Goal: Task Accomplishment & Management: Use online tool/utility

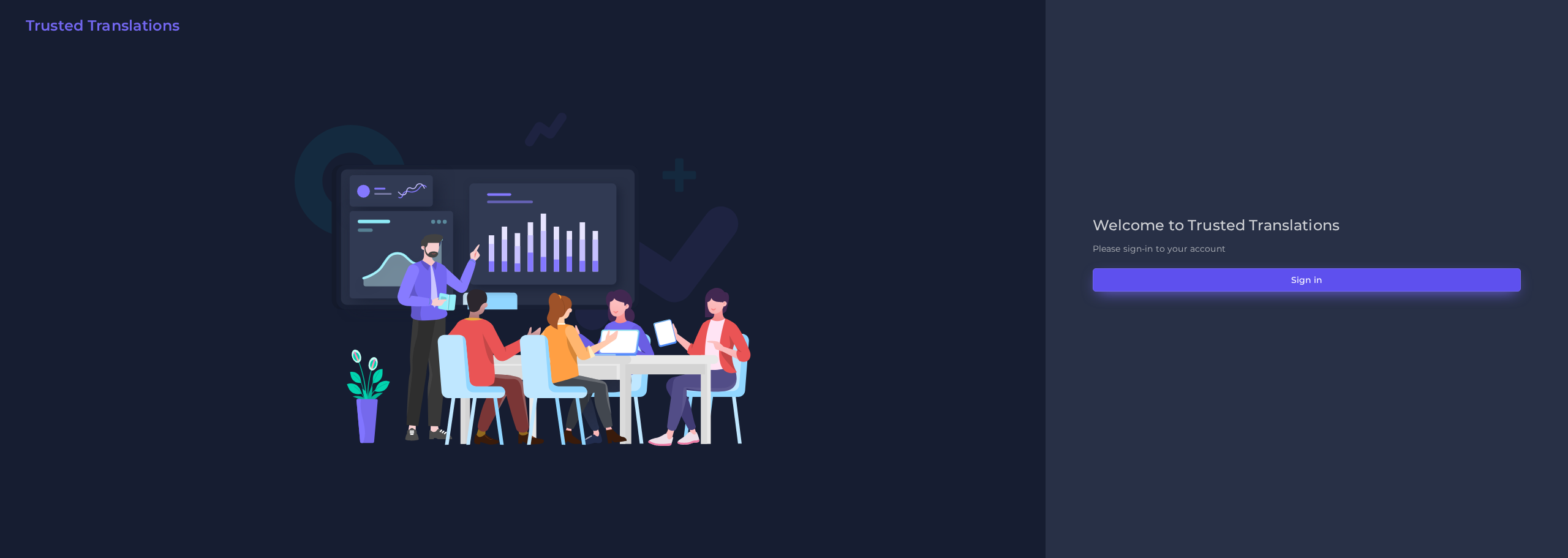
click at [1332, 280] on button "Sign in" at bounding box center [1307, 280] width 429 height 23
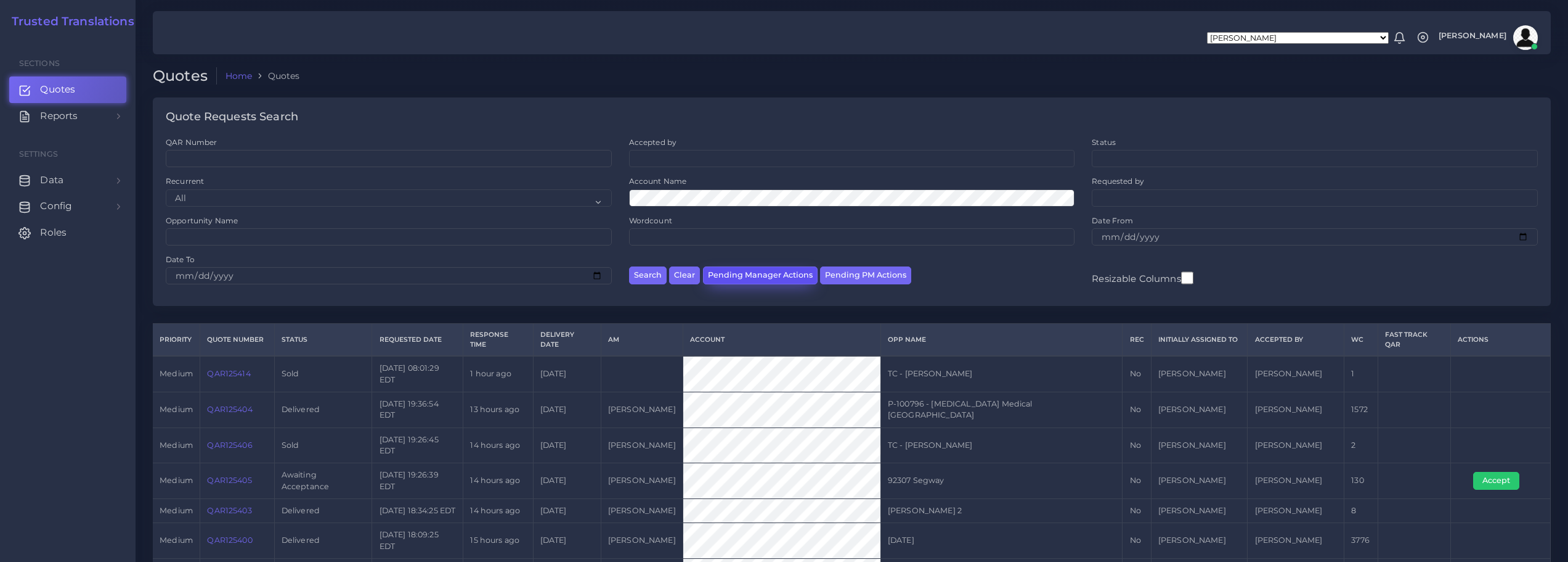
click at [757, 275] on button "Pending Manager Actions" at bounding box center [760, 275] width 114 height 18
select select "awaiting_manager_initial_review"
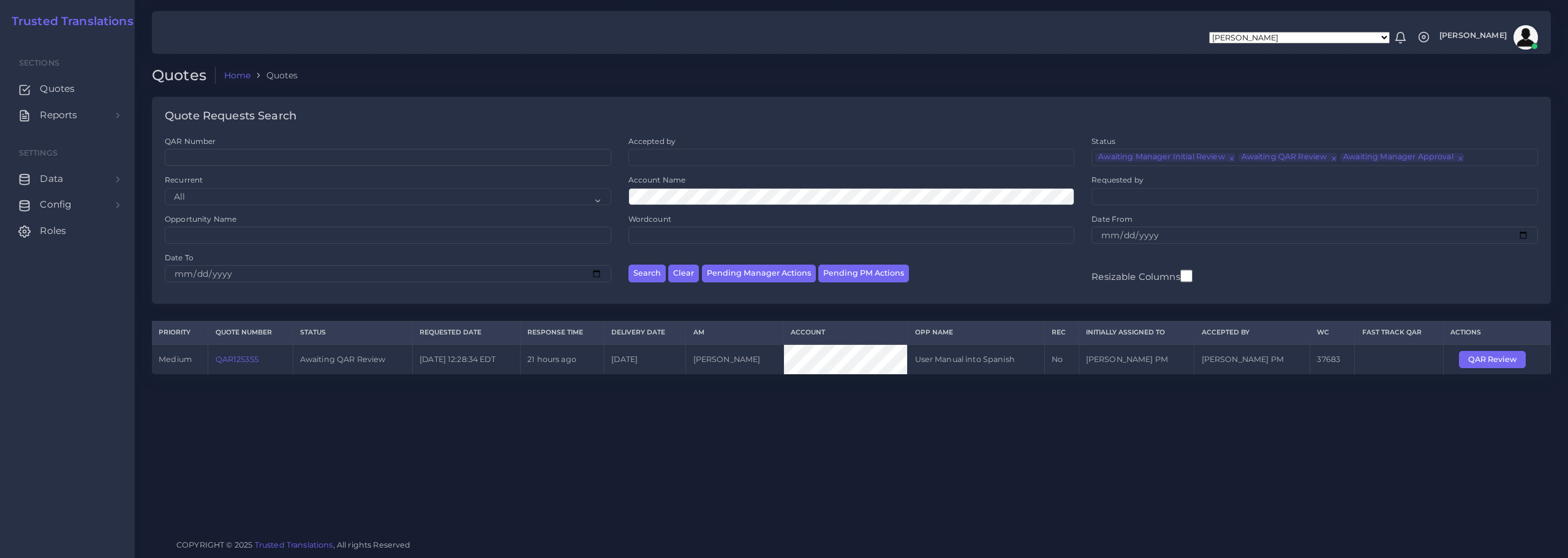
click at [243, 359] on link "QAR125355" at bounding box center [236, 359] width 43 height 9
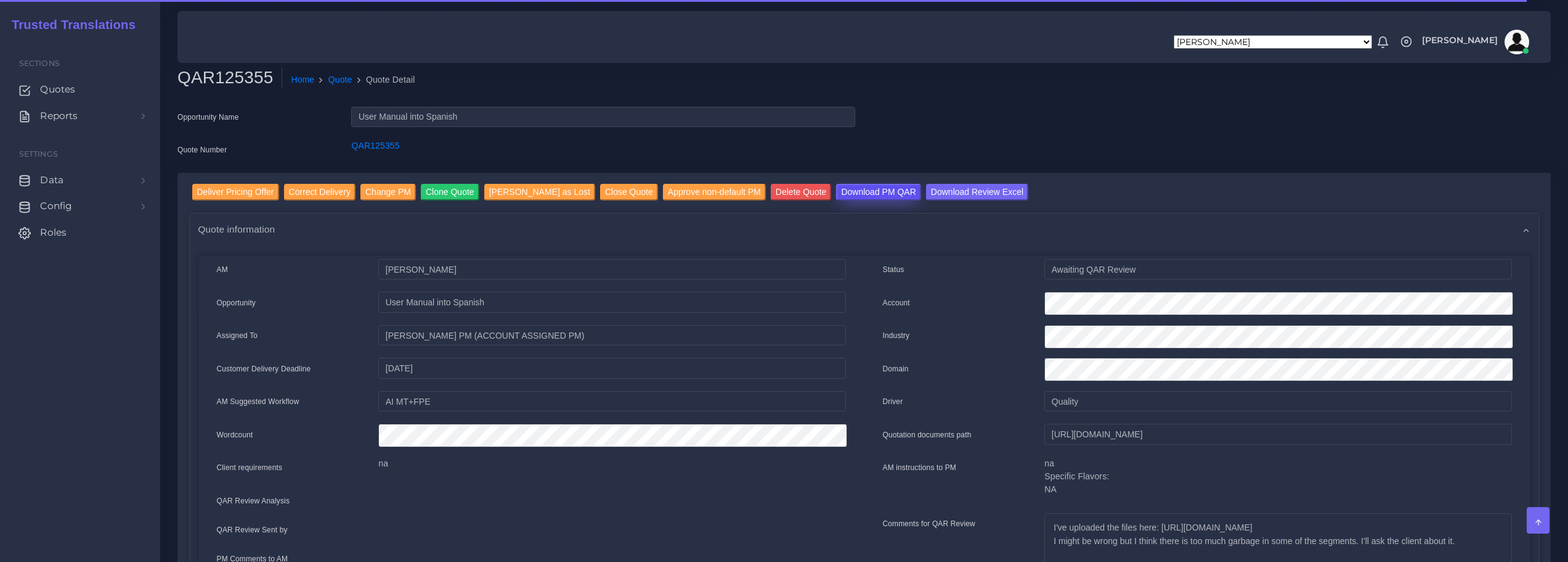
click at [918, 184] on input "Download PM QAR" at bounding box center [878, 192] width 84 height 16
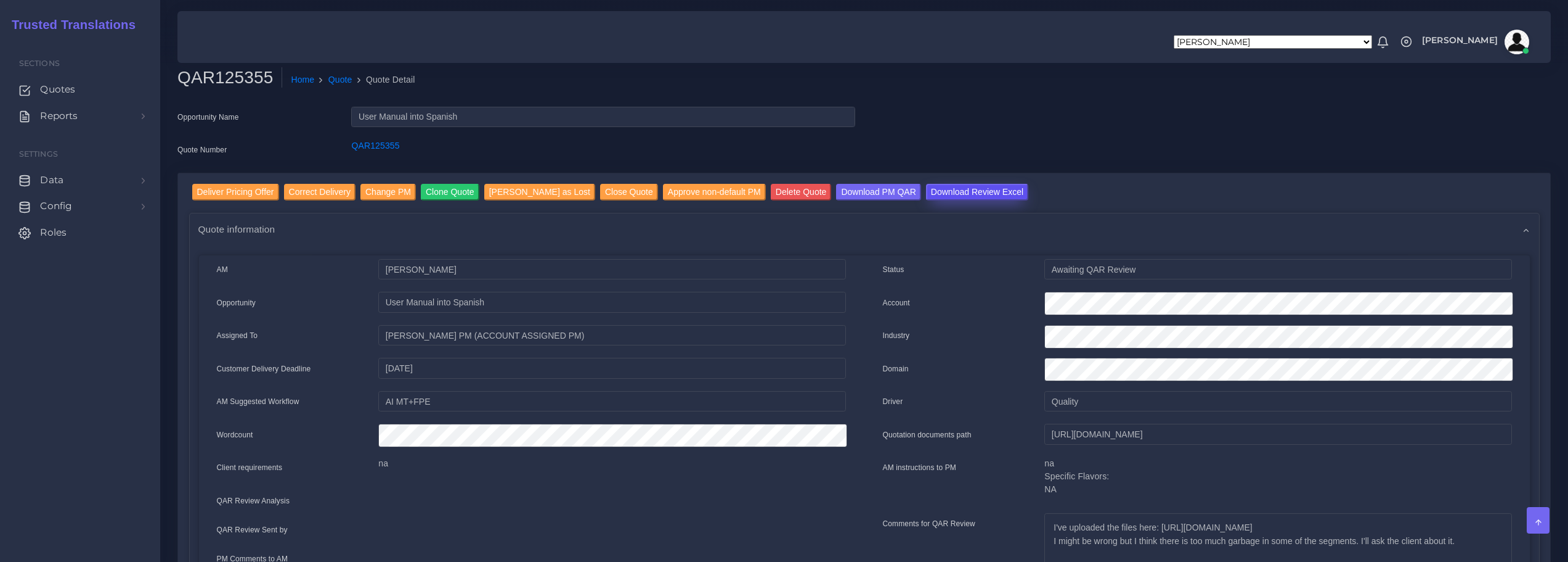
click at [1009, 184] on input "Download Review Excel" at bounding box center [977, 192] width 102 height 16
click at [256, 184] on input "Deliver Pricing Offer" at bounding box center [235, 192] width 87 height 16
click at [255, 186] on input "Deliver Pricing Offer" at bounding box center [235, 192] width 87 height 16
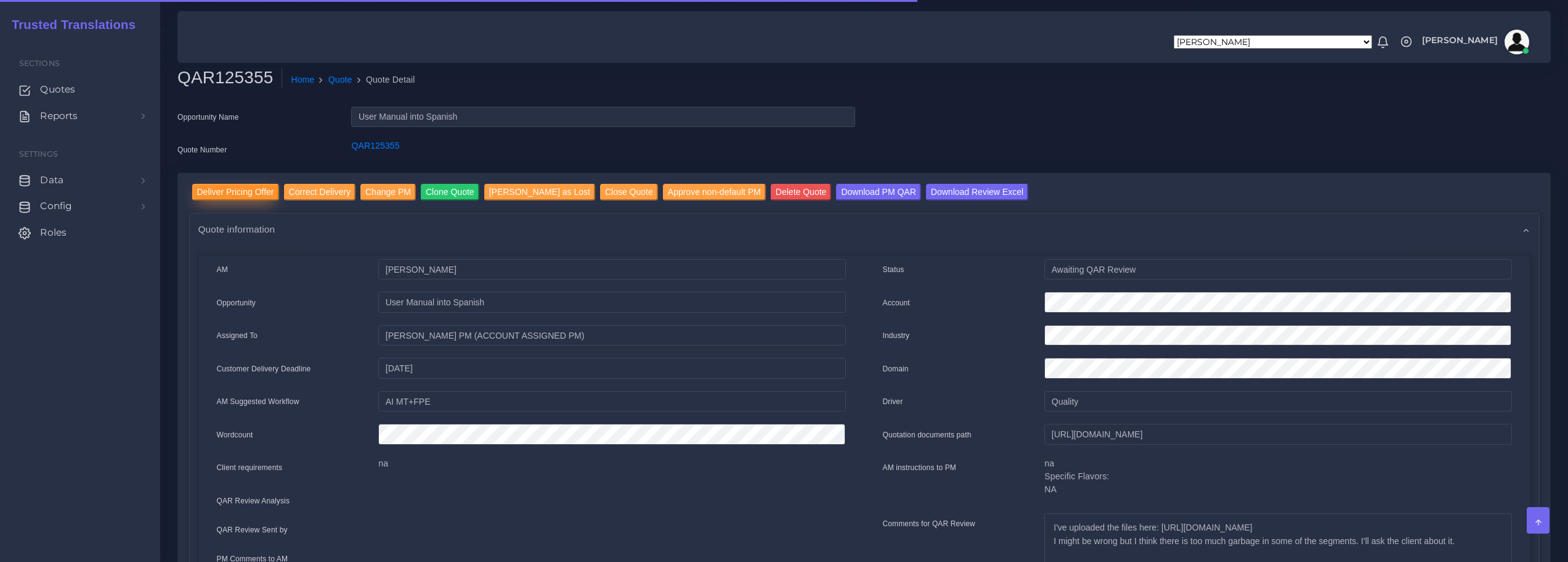
click at [251, 188] on input "Deliver Pricing Offer" at bounding box center [235, 192] width 87 height 16
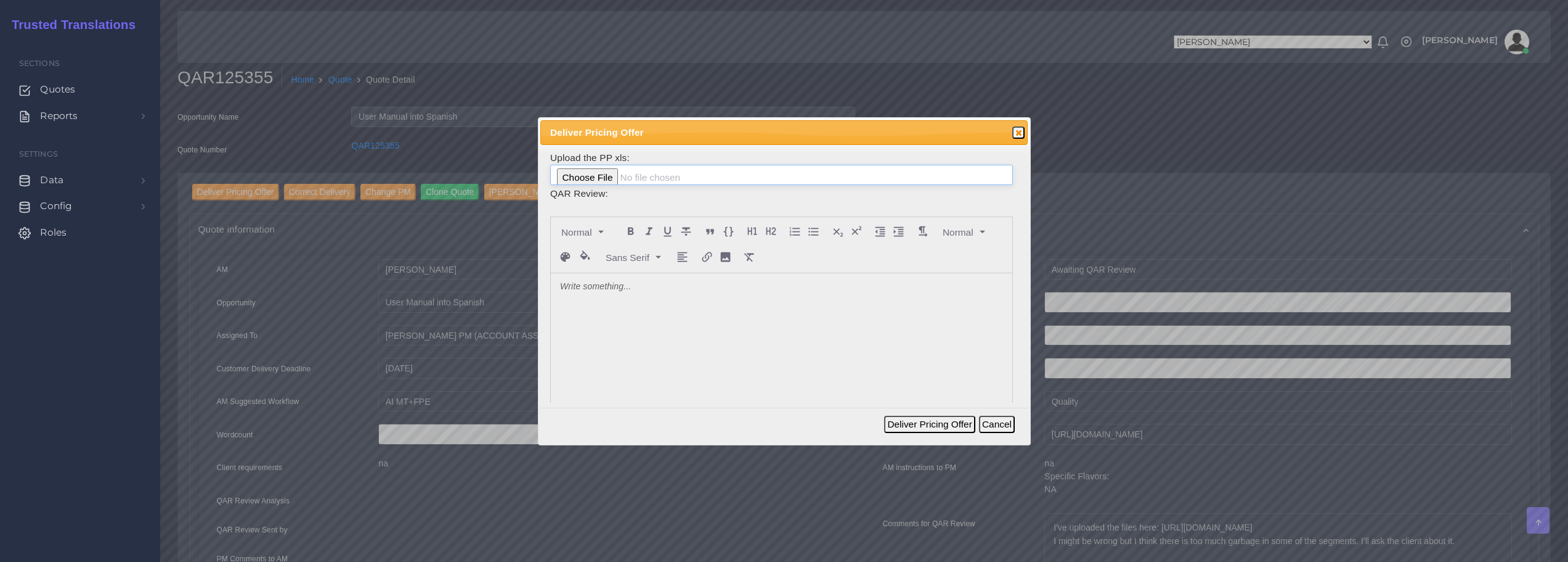
click at [618, 180] on input "file" at bounding box center [782, 175] width 463 height 21
type input "C:\fakepath\125355_Carrier_Transicold_ToAM.xlsx"
click at [627, 279] on div at bounding box center [782, 365] width 462 height 184
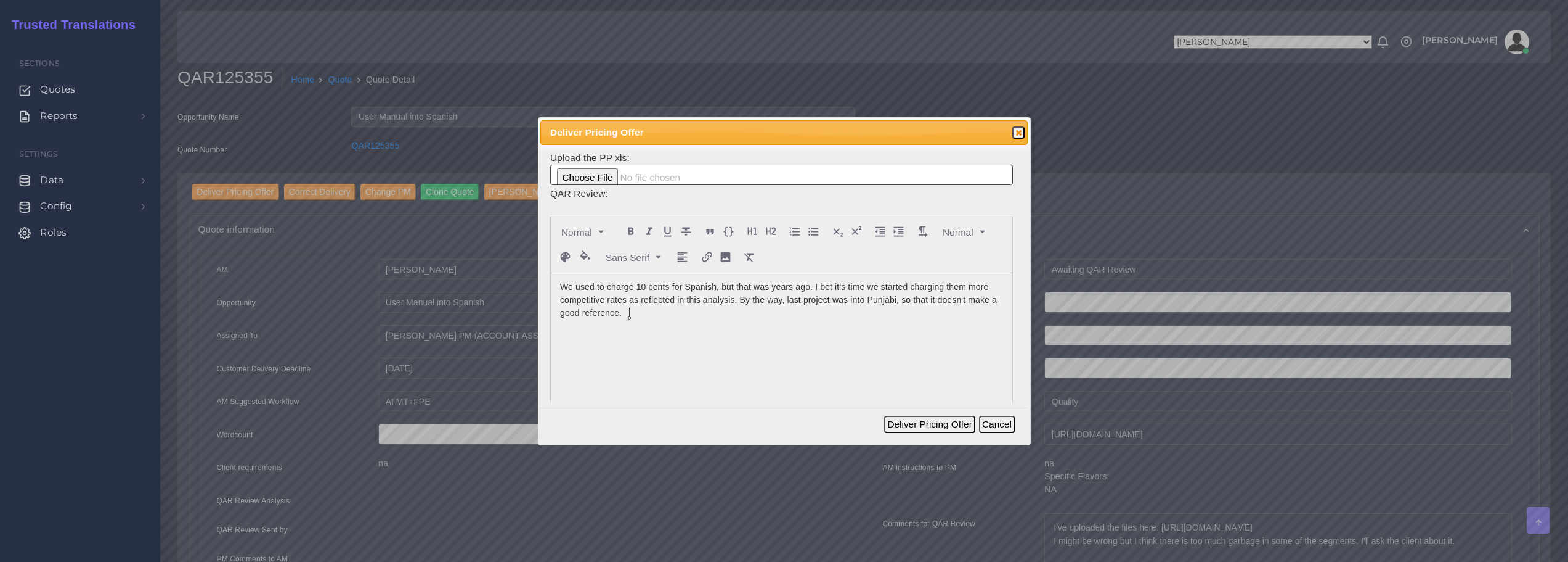
click at [618, 298] on p "We used to charge 10 cents for Spanish, but that was years ago. I bet it's time…" at bounding box center [782, 300] width 443 height 39
click at [0, 0] on lt-span "rates ," at bounding box center [0, 0] width 0 height 0
click at [923, 423] on button "Deliver Pricing Offer" at bounding box center [929, 424] width 91 height 17
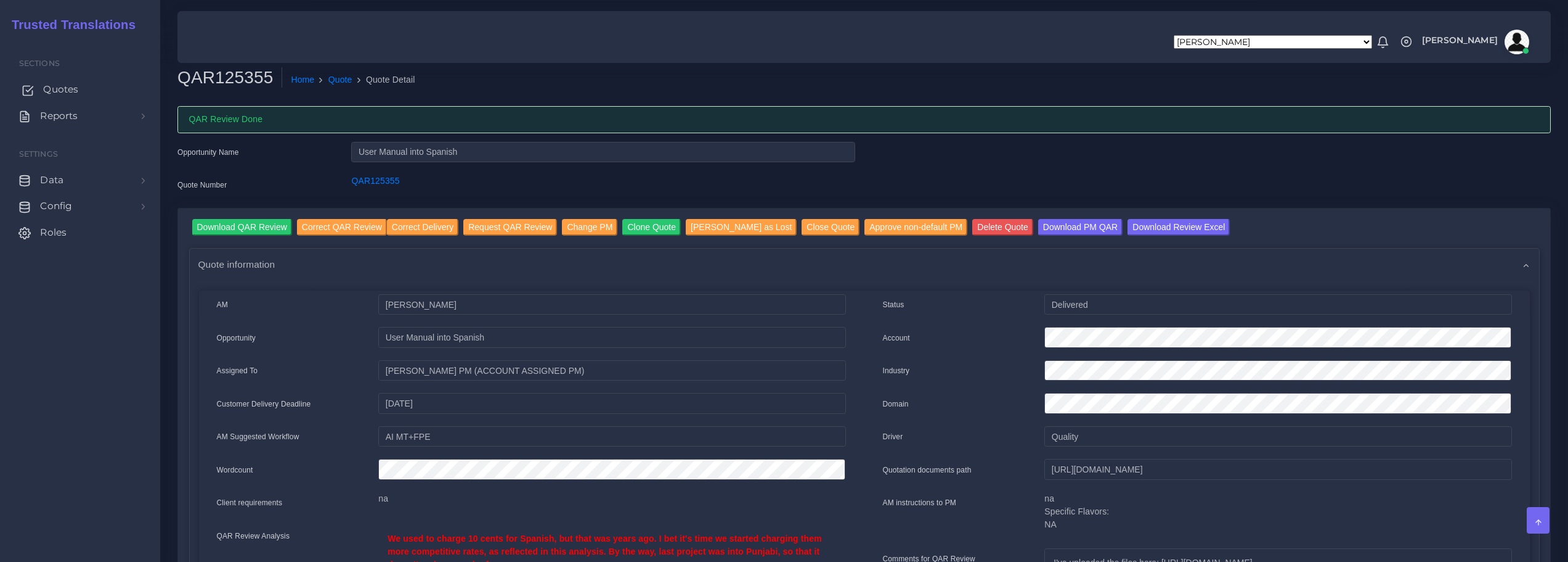
click at [58, 90] on span "Quotes" at bounding box center [60, 89] width 35 height 14
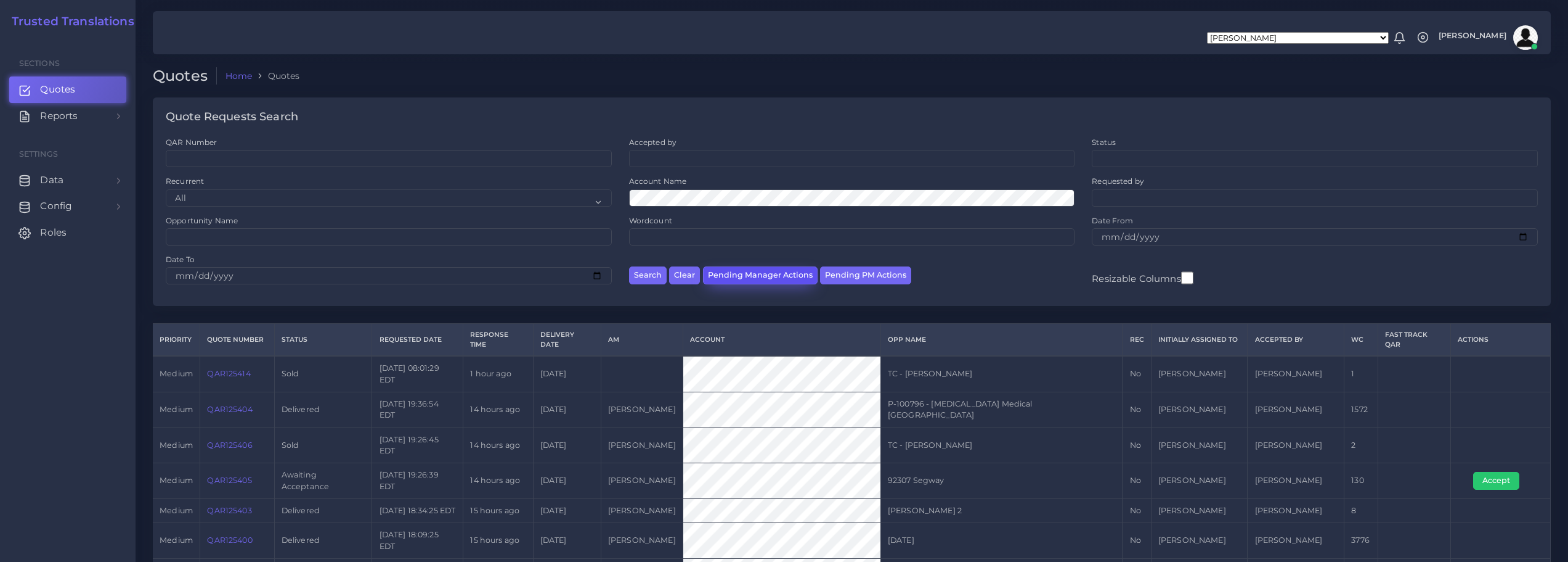
click at [751, 273] on button "Pending Manager Actions" at bounding box center [760, 275] width 114 height 18
select select "awaiting_manager_initial_review"
